Goal: Ask a question: Seek information or help from site administrators or community

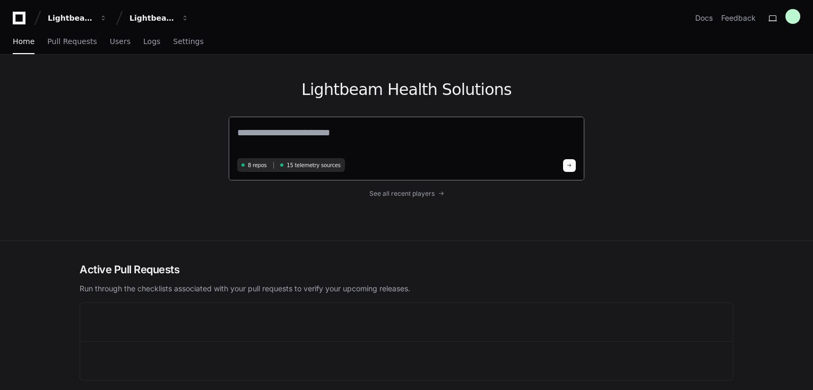
click at [292, 145] on textarea at bounding box center [406, 140] width 339 height 30
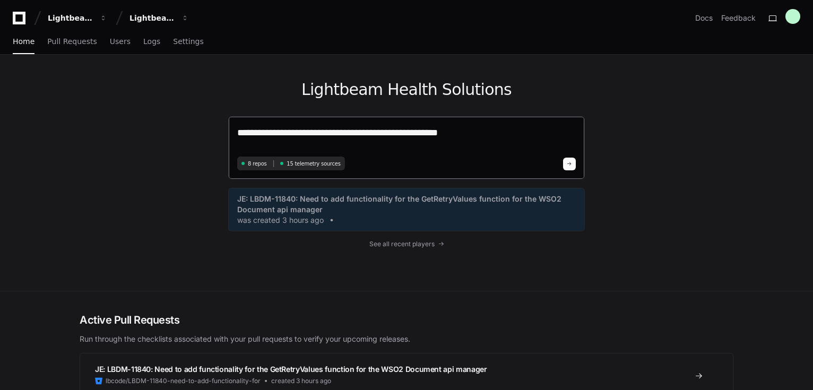
type textarea "**********"
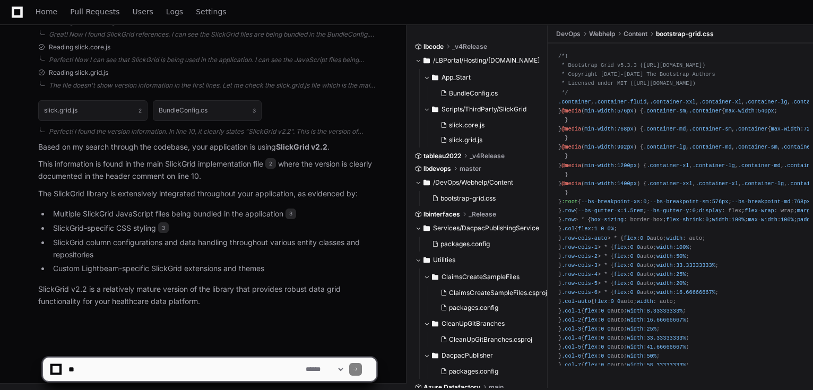
scroll to position [374, 0]
click at [223, 361] on textarea at bounding box center [184, 369] width 237 height 23
click at [204, 367] on textarea at bounding box center [184, 369] width 237 height 23
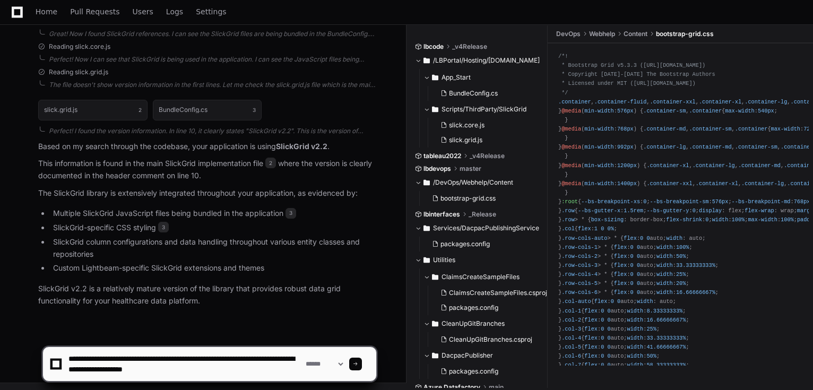
type textarea "**********"
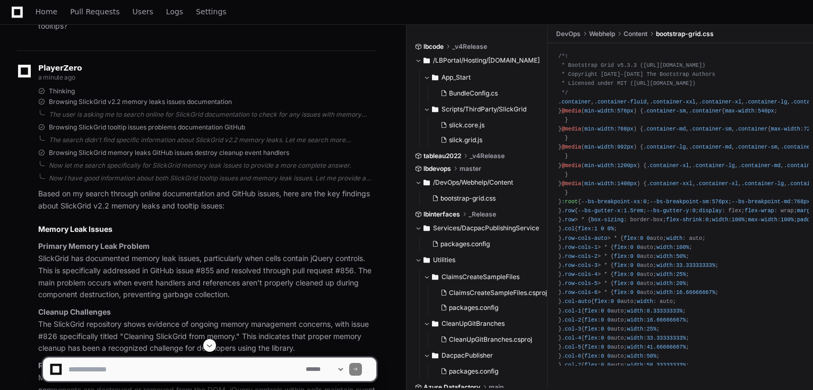
scroll to position [783, 0]
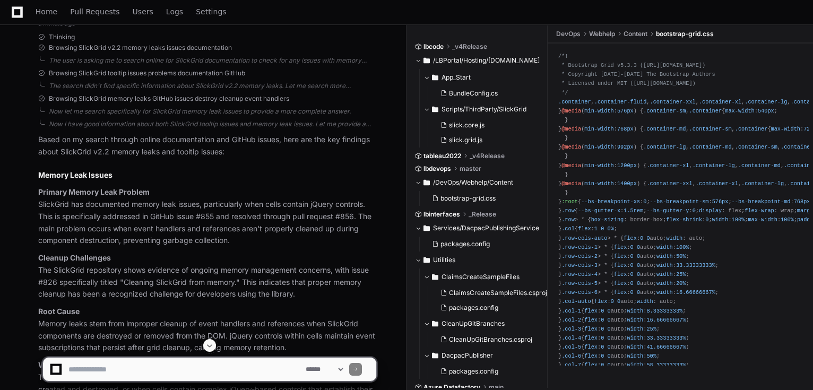
click at [234, 371] on textarea at bounding box center [184, 369] width 237 height 23
click at [225, 377] on textarea at bounding box center [184, 369] width 237 height 23
type textarea "**********"
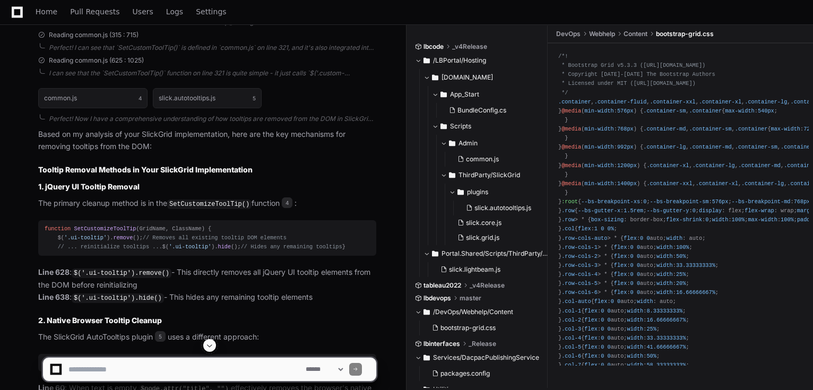
scroll to position [1958, 0]
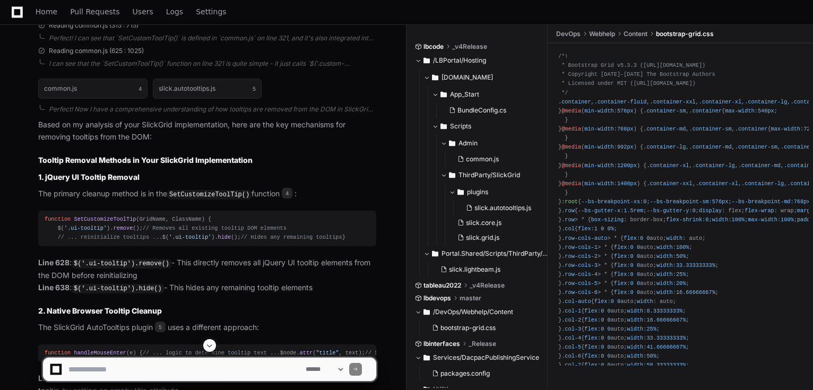
click at [91, 216] on span "SetCustomizeToolTip" at bounding box center [105, 219] width 62 height 6
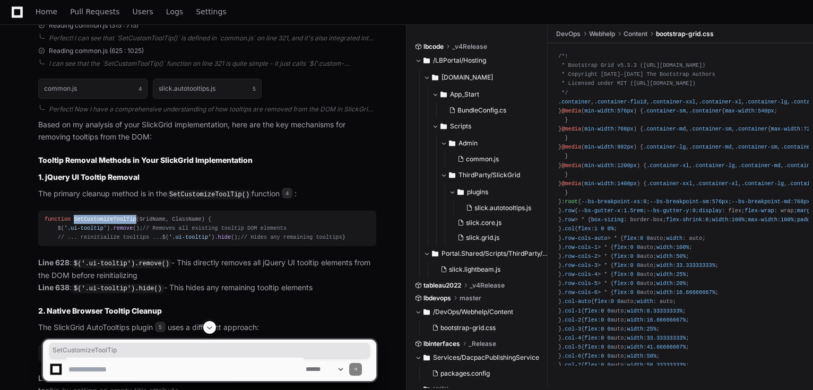
click at [91, 216] on span "SetCustomizeToolTip" at bounding box center [105, 219] width 62 height 6
copy span "SetCustomizeToolTip"
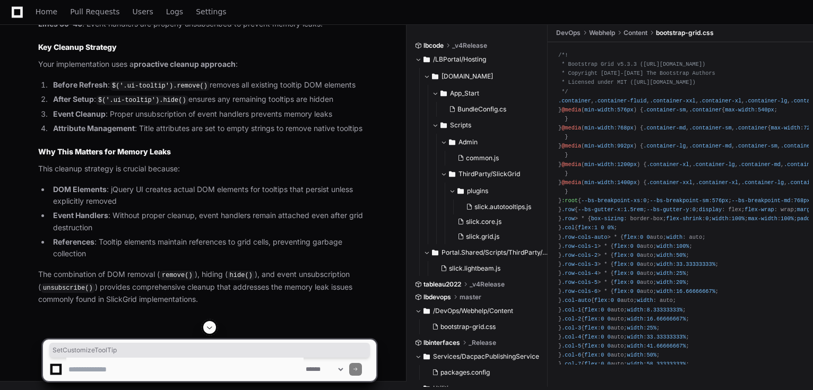
scroll to position [2483, 0]
click at [173, 365] on textarea at bounding box center [184, 369] width 237 height 23
drag, startPoint x: 176, startPoint y: 359, endPoint x: 279, endPoint y: 332, distance: 107.0
click at [176, 358] on textarea at bounding box center [184, 369] width 237 height 23
type textarea "**********"
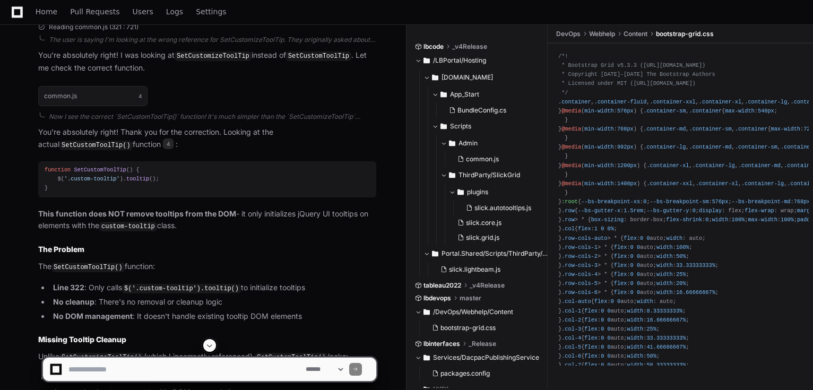
scroll to position [2865, 0]
click at [113, 172] on span "SetCustomToolTip" at bounding box center [100, 169] width 53 height 6
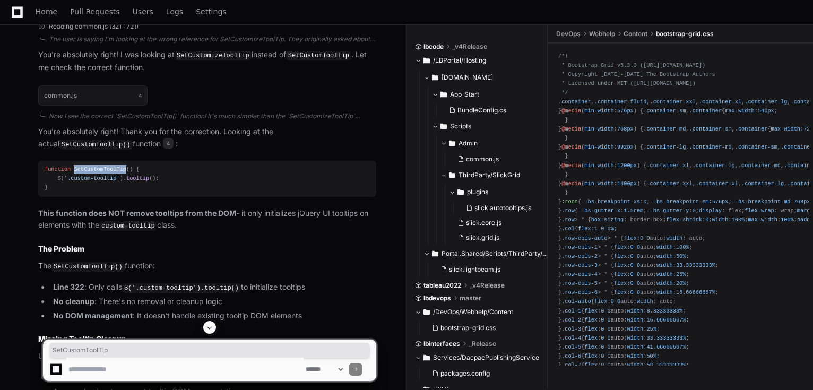
click at [113, 172] on span "SetCustomToolTip" at bounding box center [100, 169] width 53 height 6
copy span "SetCustomToolTip"
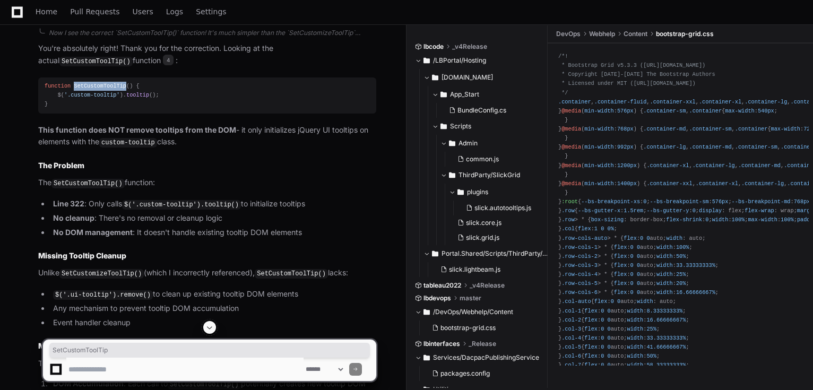
scroll to position [2950, 0]
